Goal: Task Accomplishment & Management: Manage account settings

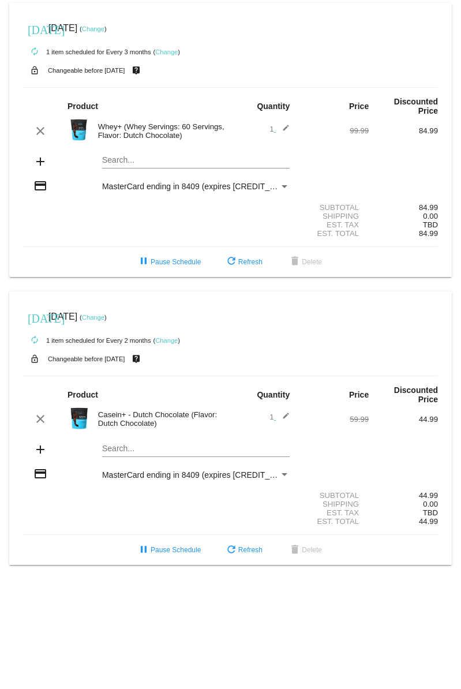
click at [105, 317] on link "Change" at bounding box center [93, 317] width 23 height 7
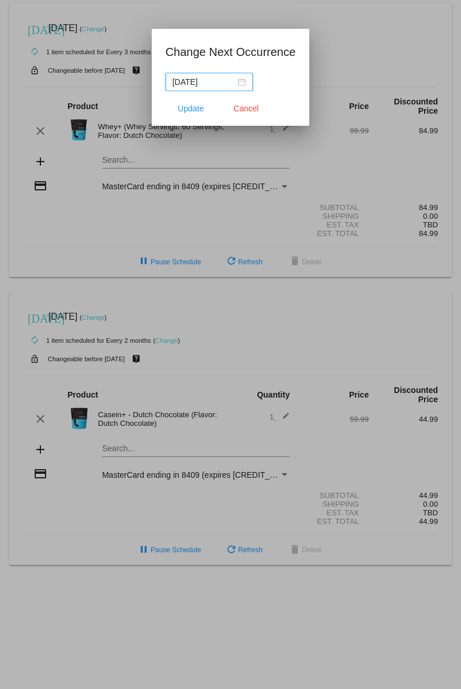
click at [242, 83] on div "[DATE]" at bounding box center [209, 82] width 73 height 13
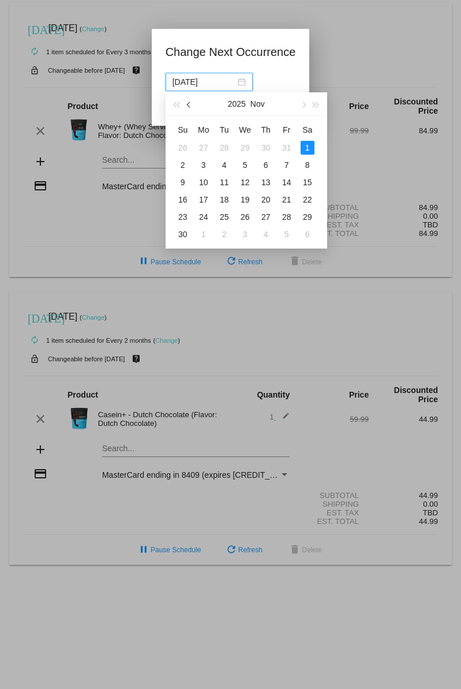
click at [192, 109] on button "button" at bounding box center [189, 103] width 13 height 23
click at [288, 181] on div "19" at bounding box center [287, 183] width 14 height 14
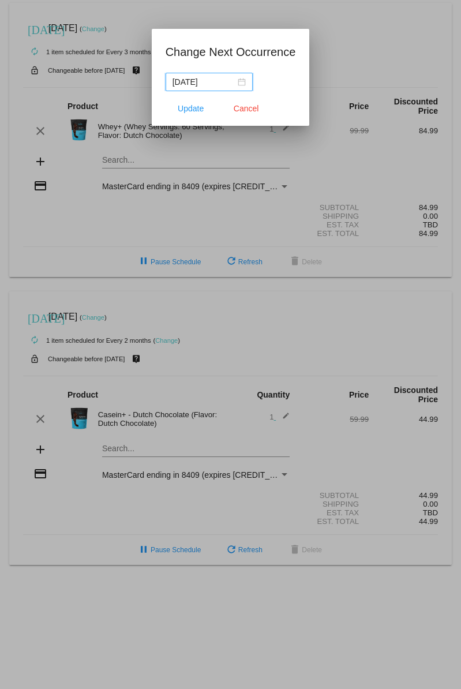
click at [244, 86] on div "[DATE]" at bounding box center [209, 82] width 73 height 13
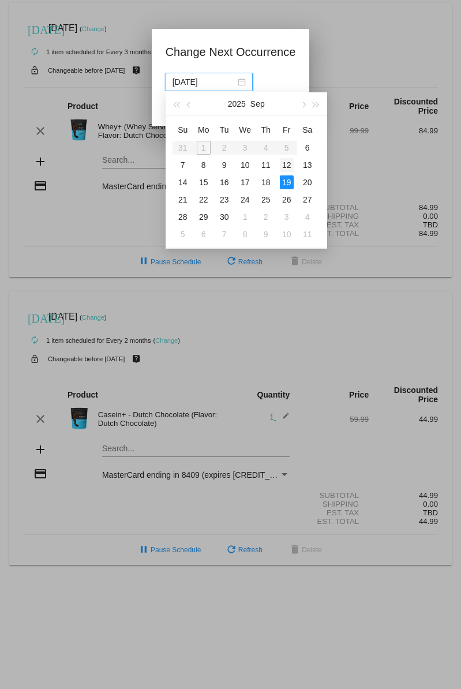
click at [286, 162] on div "12" at bounding box center [287, 165] width 14 height 14
type input "[DATE]"
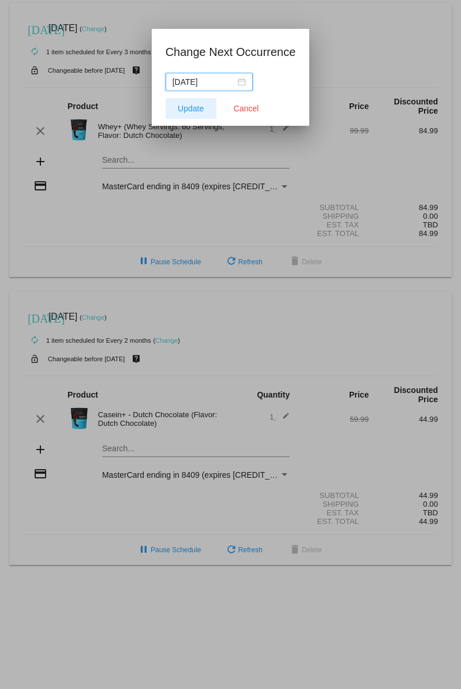
click at [196, 104] on span "Update" at bounding box center [191, 108] width 26 height 9
